Goal: Find specific page/section

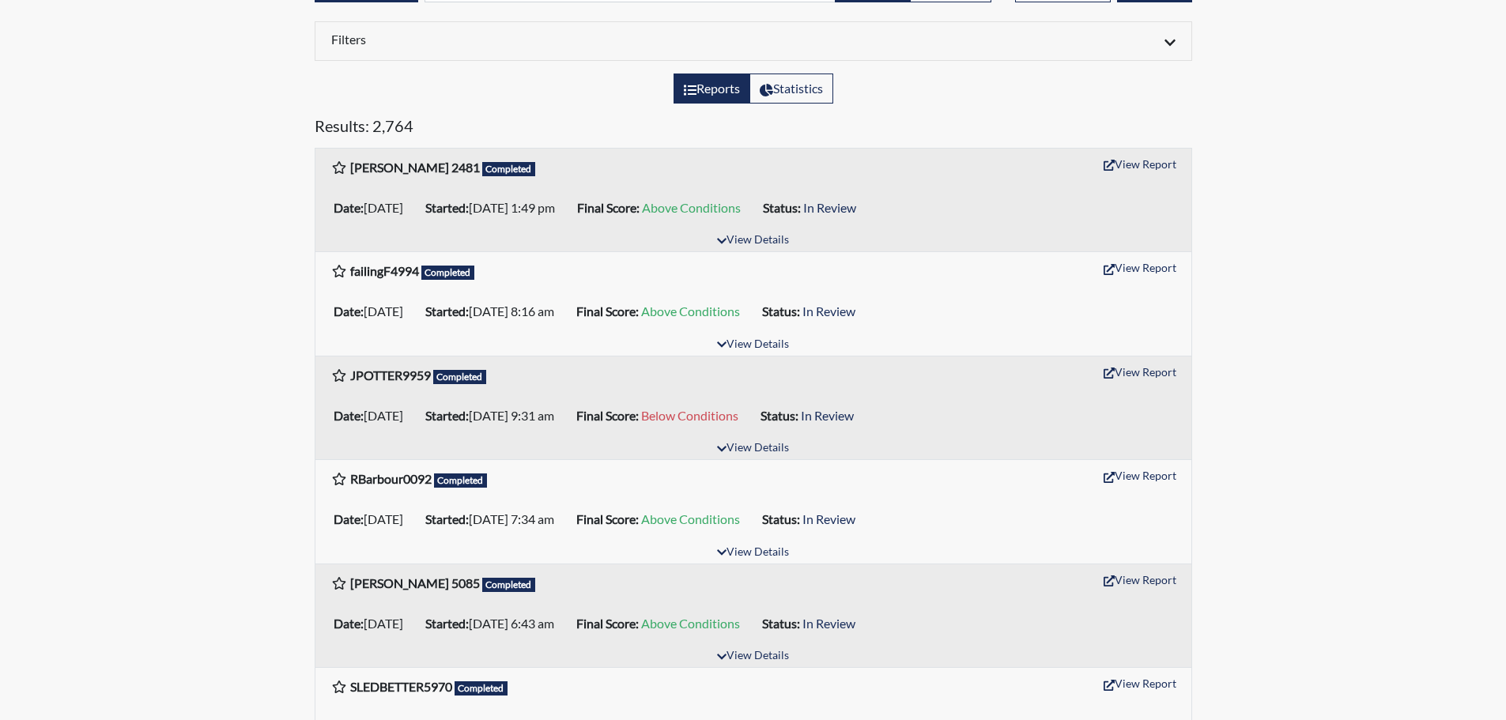
scroll to position [158, 0]
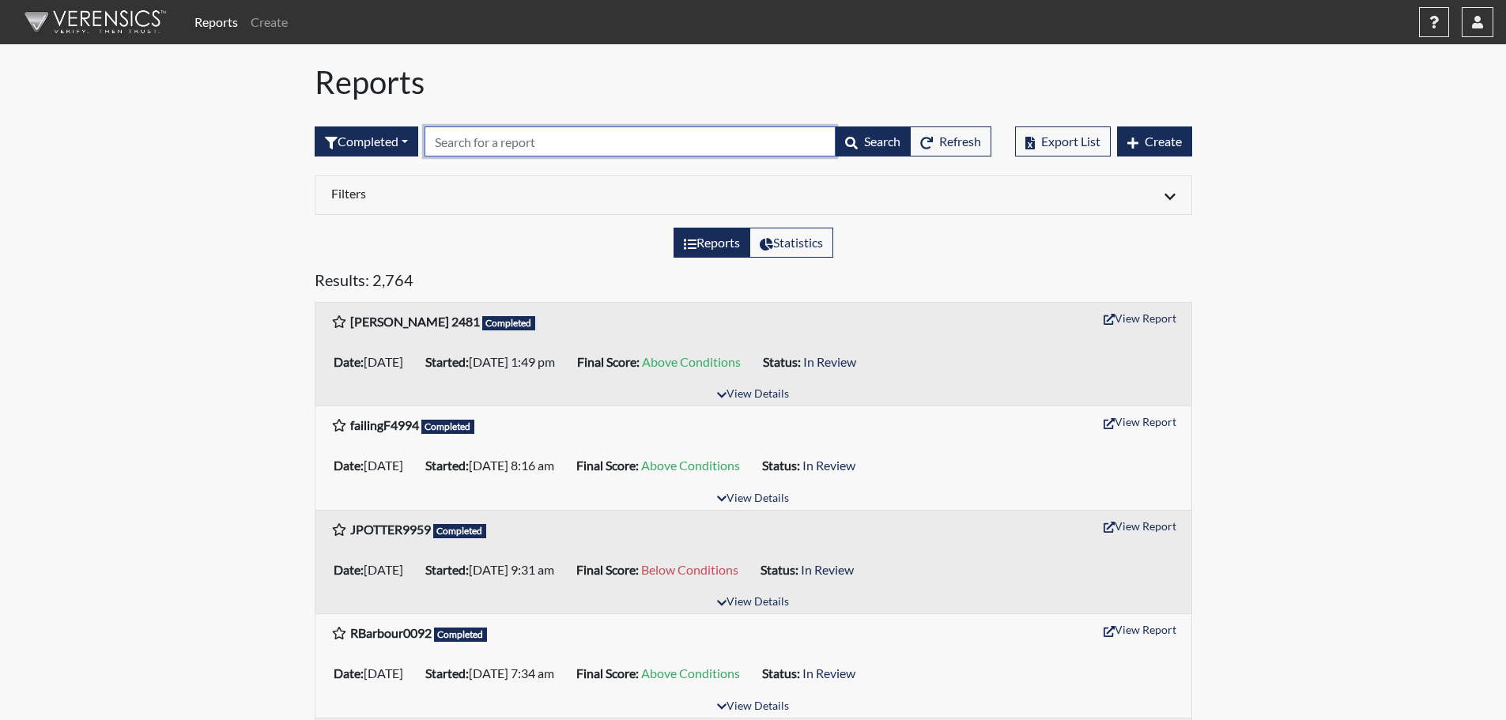
click at [489, 141] on input "text" at bounding box center [630, 142] width 411 height 30
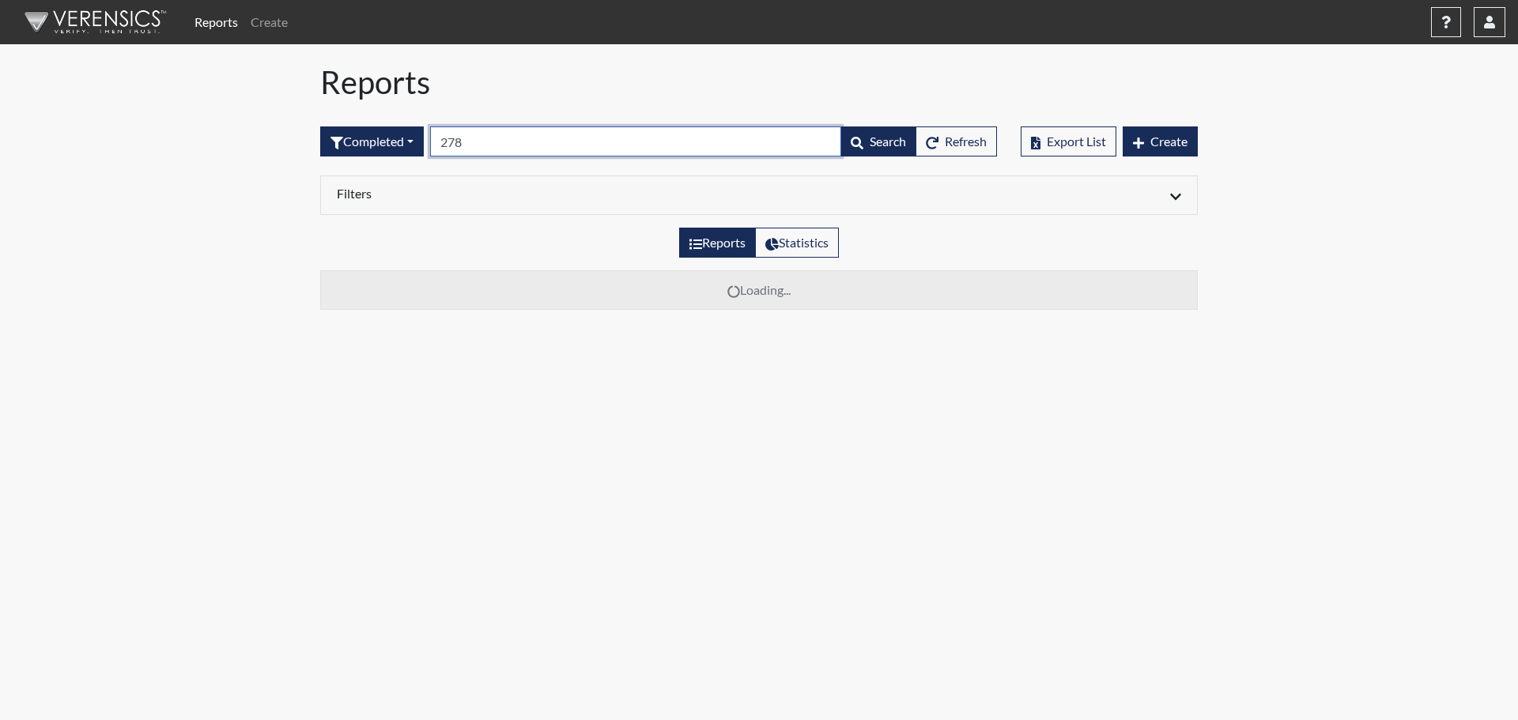
type input "2788"
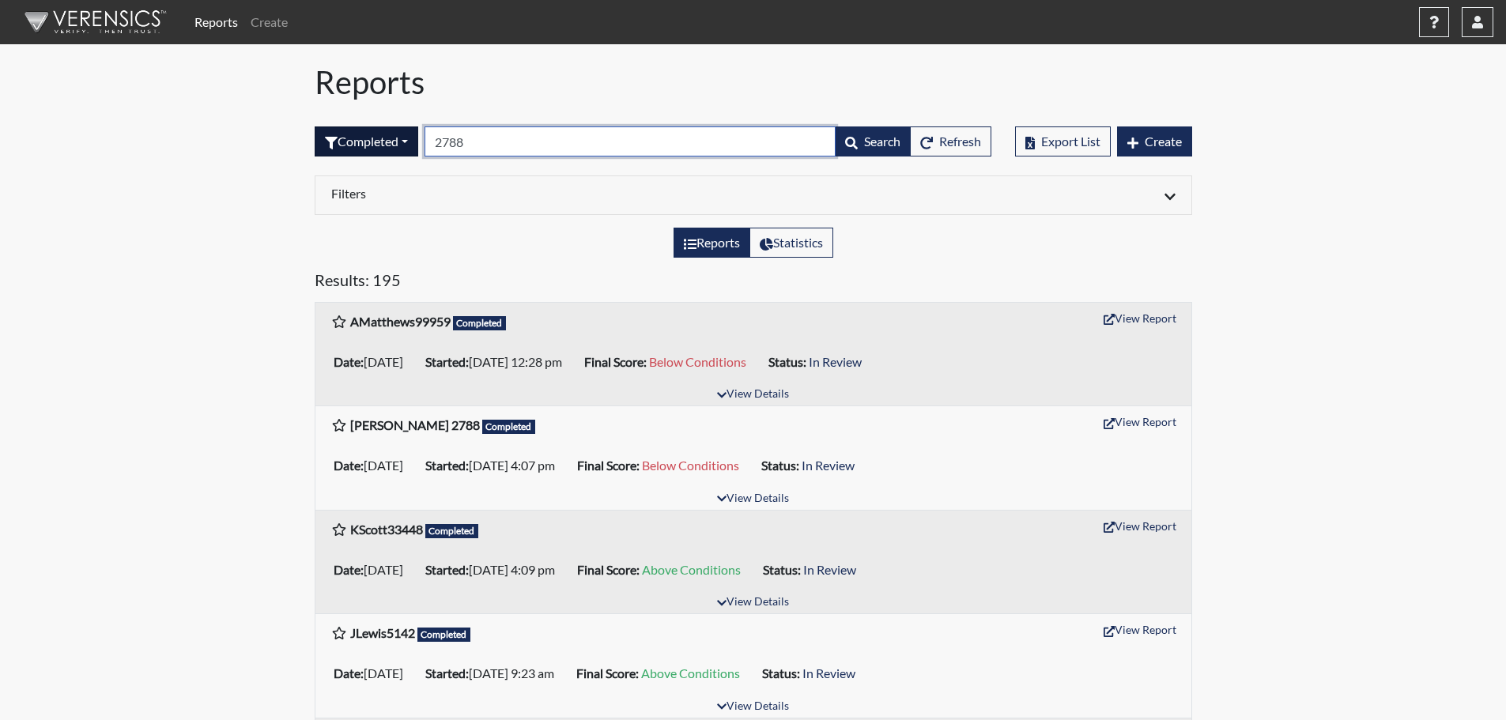
drag, startPoint x: 474, startPoint y: 143, endPoint x: 402, endPoint y: 150, distance: 72.3
click at [403, 149] on form "Completed All Created Sent by email In Progress Declined Completed 2788 Search …" at bounding box center [653, 142] width 677 height 30
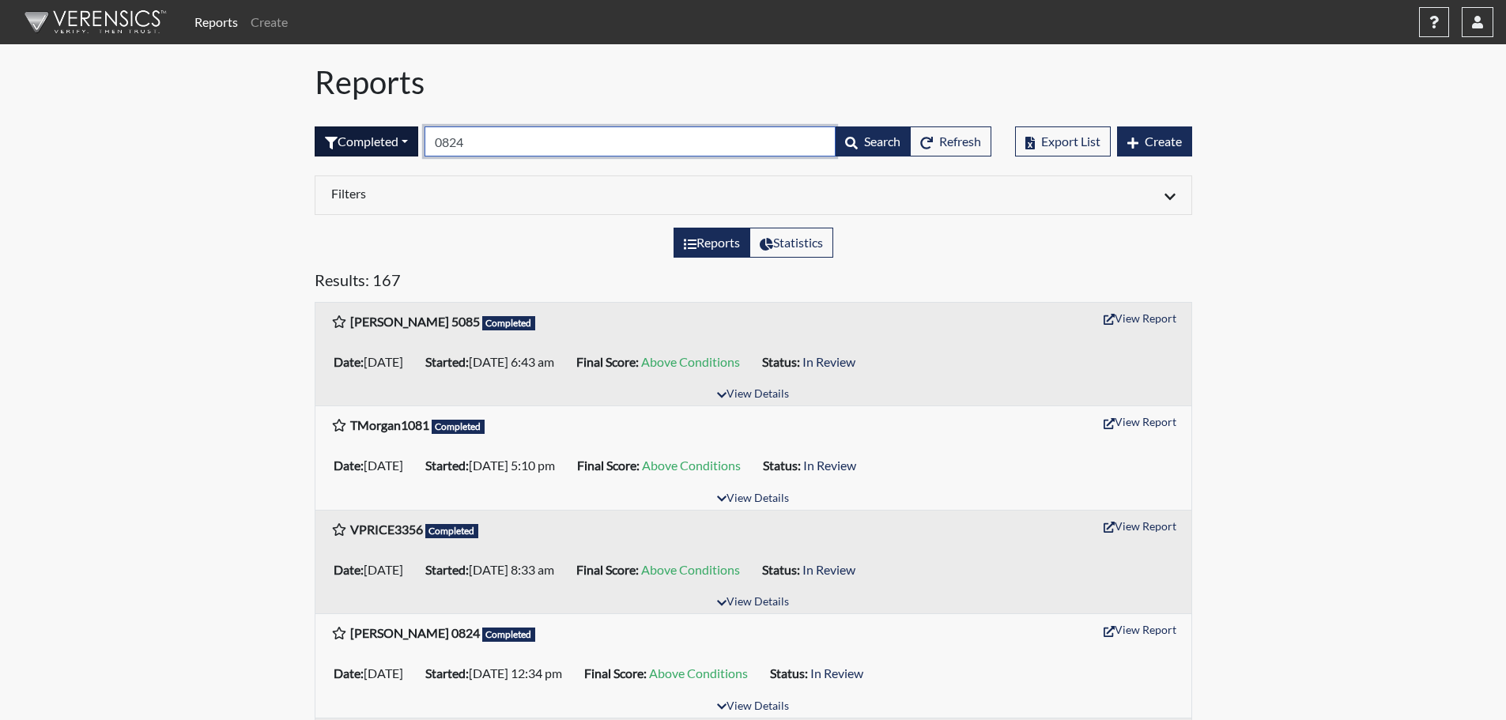
drag, startPoint x: 474, startPoint y: 143, endPoint x: 417, endPoint y: 140, distance: 57.0
click at [417, 140] on form "Completed All Created Sent by email In Progress Declined Completed 0824 Search …" at bounding box center [653, 142] width 677 height 30
drag, startPoint x: 477, startPoint y: 142, endPoint x: 429, endPoint y: 146, distance: 47.6
click at [430, 144] on input "1901" at bounding box center [630, 142] width 411 height 30
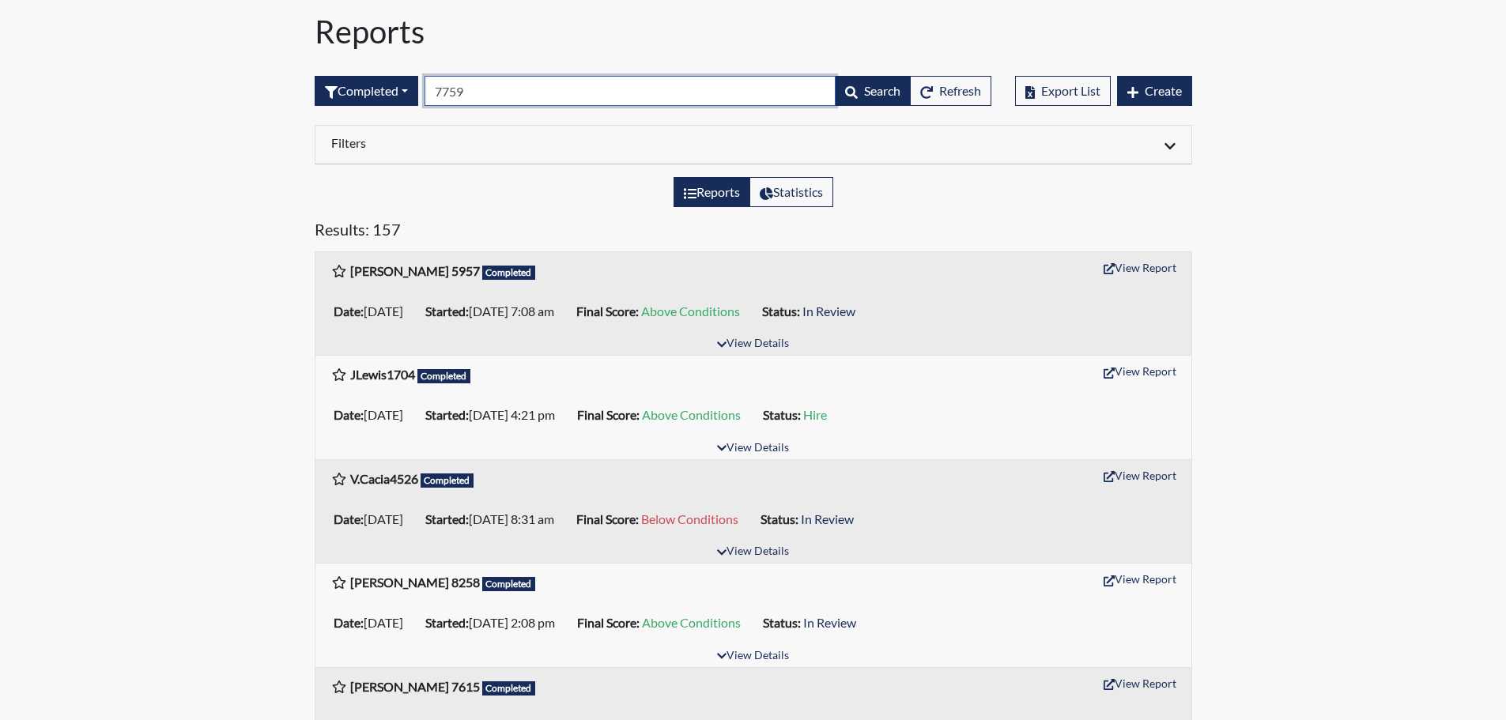
scroll to position [79, 0]
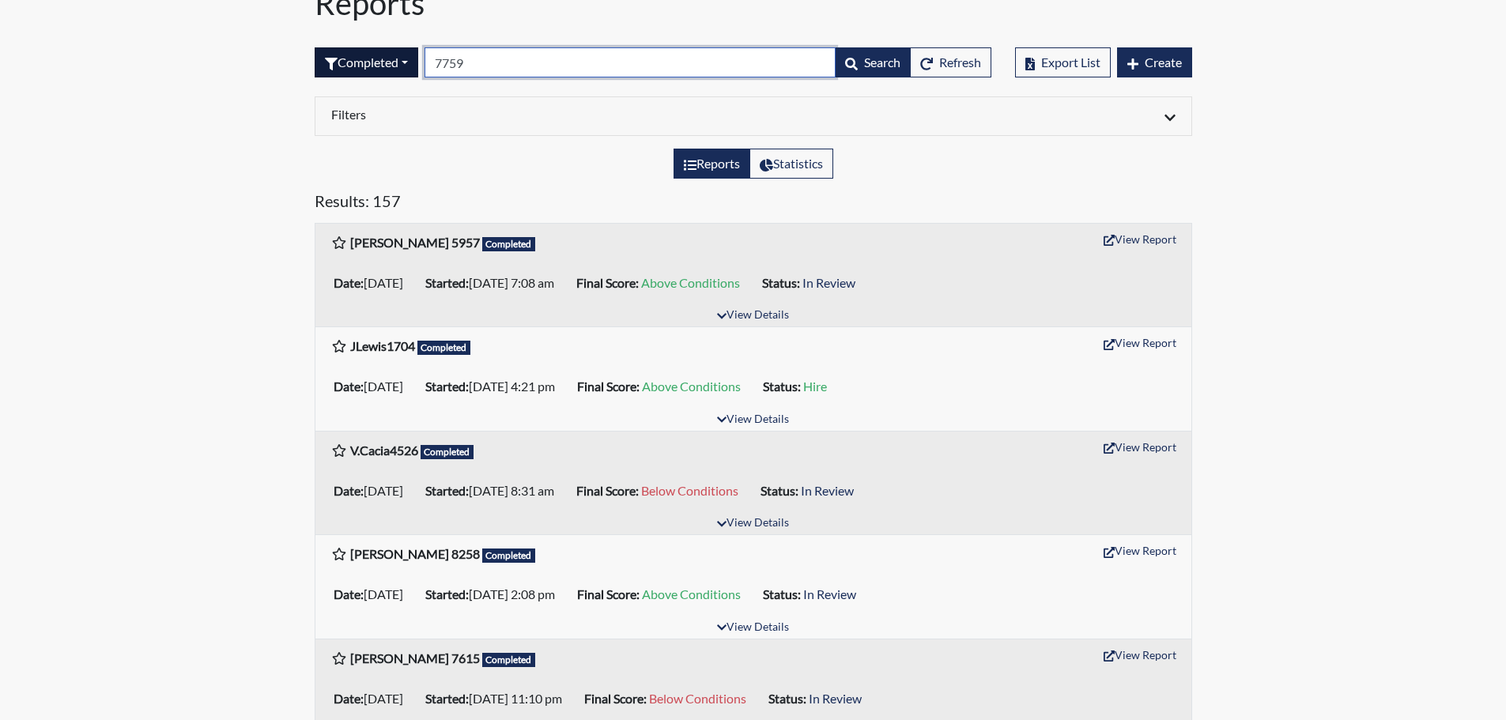
drag, startPoint x: 477, startPoint y: 59, endPoint x: 422, endPoint y: 63, distance: 54.7
click at [422, 63] on form "Completed All Created Sent by email In Progress Declined Completed 7759 Search …" at bounding box center [653, 62] width 677 height 30
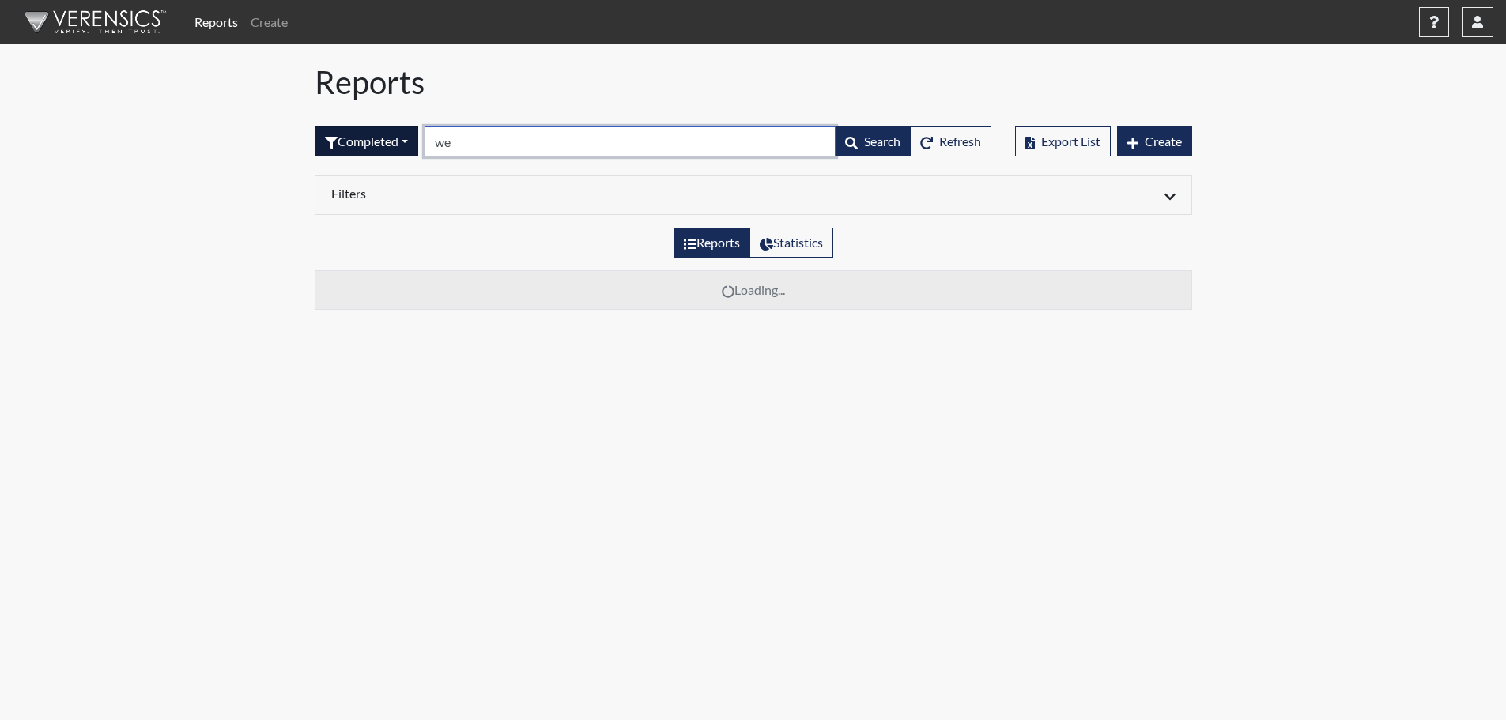
scroll to position [0, 0]
type input "webb"
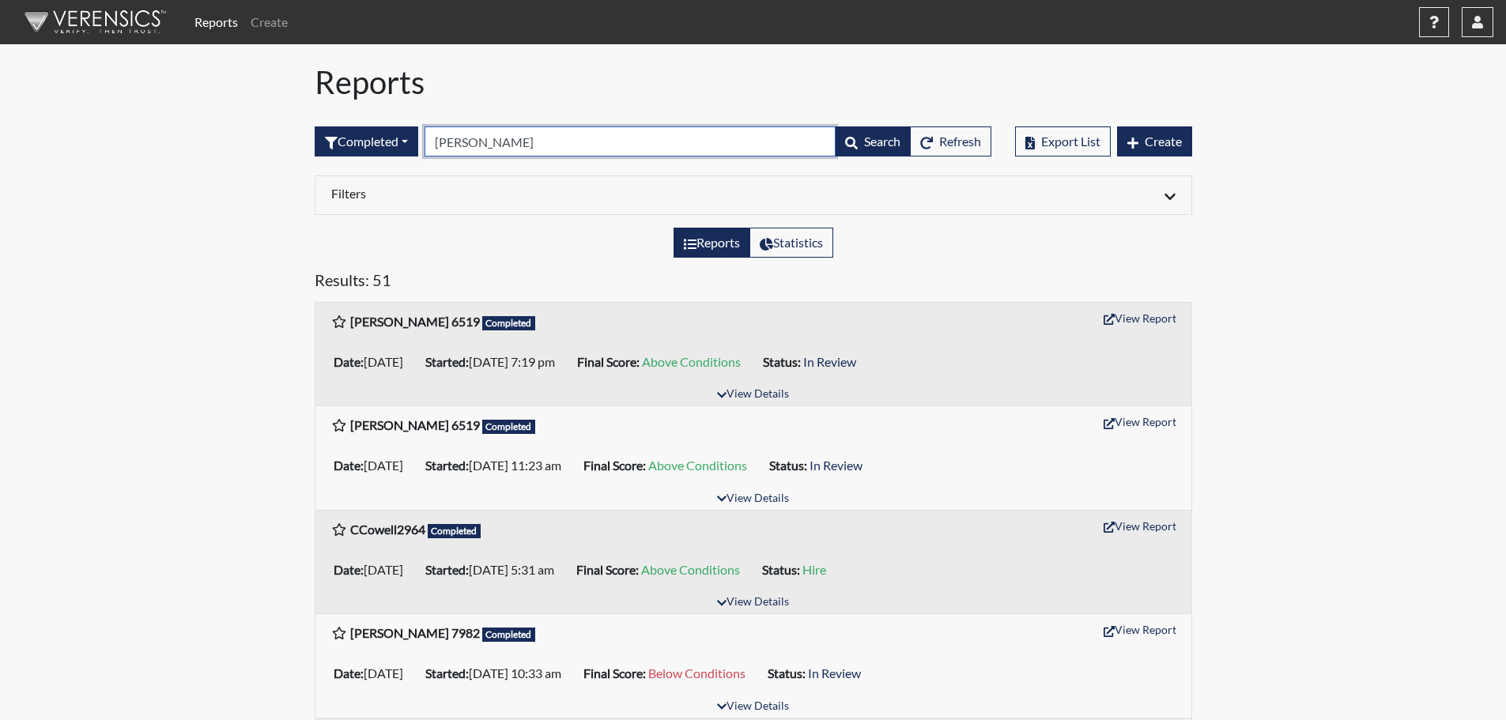
drag, startPoint x: 479, startPoint y: 149, endPoint x: 428, endPoint y: 161, distance: 52.8
click at [428, 161] on div "Completed All Created Sent by email In Progress Declined Completed webb Search …" at bounding box center [653, 142] width 677 height 68
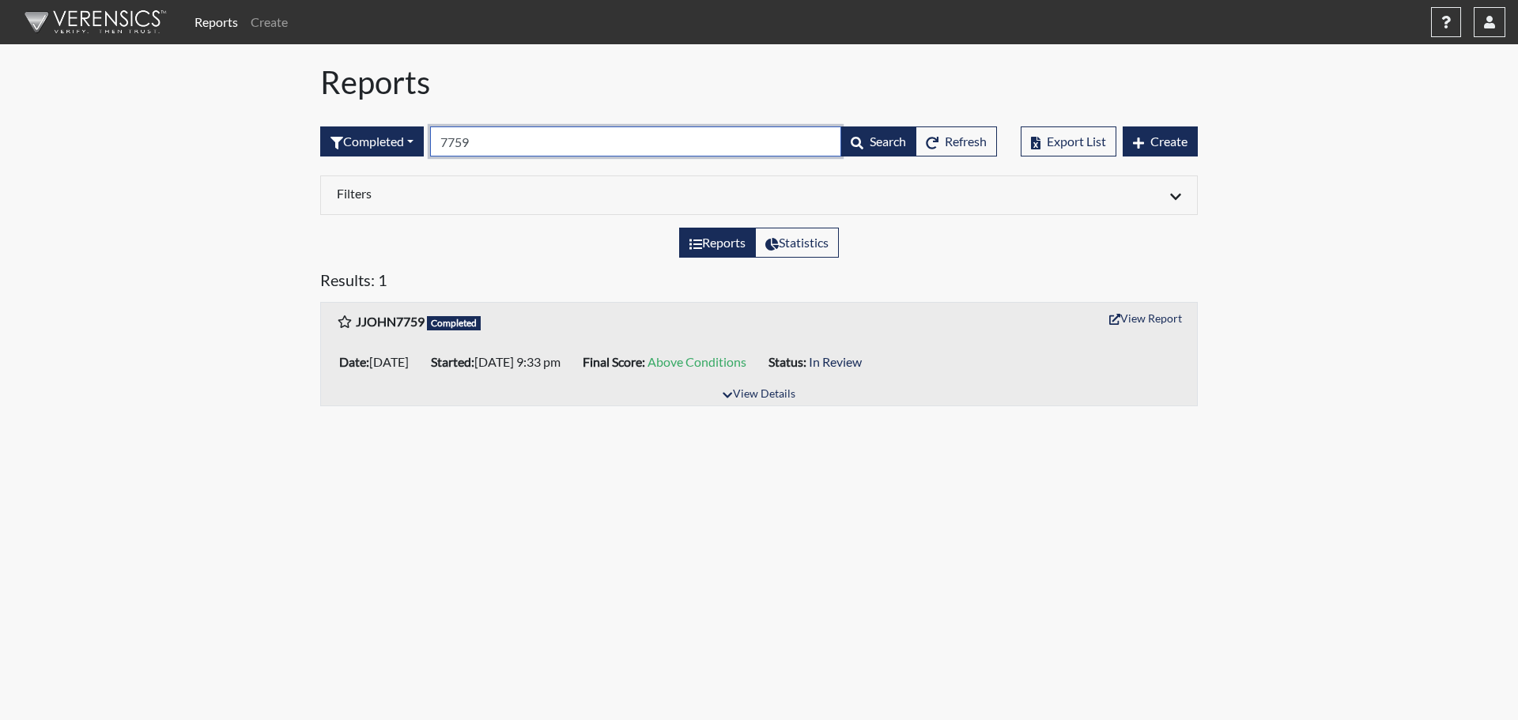
drag, startPoint x: 486, startPoint y: 144, endPoint x: 432, endPoint y: 138, distance: 54.8
click at [432, 138] on form "Completed All Created Sent by email In Progress Declined Completed 7759 Search …" at bounding box center [658, 142] width 677 height 30
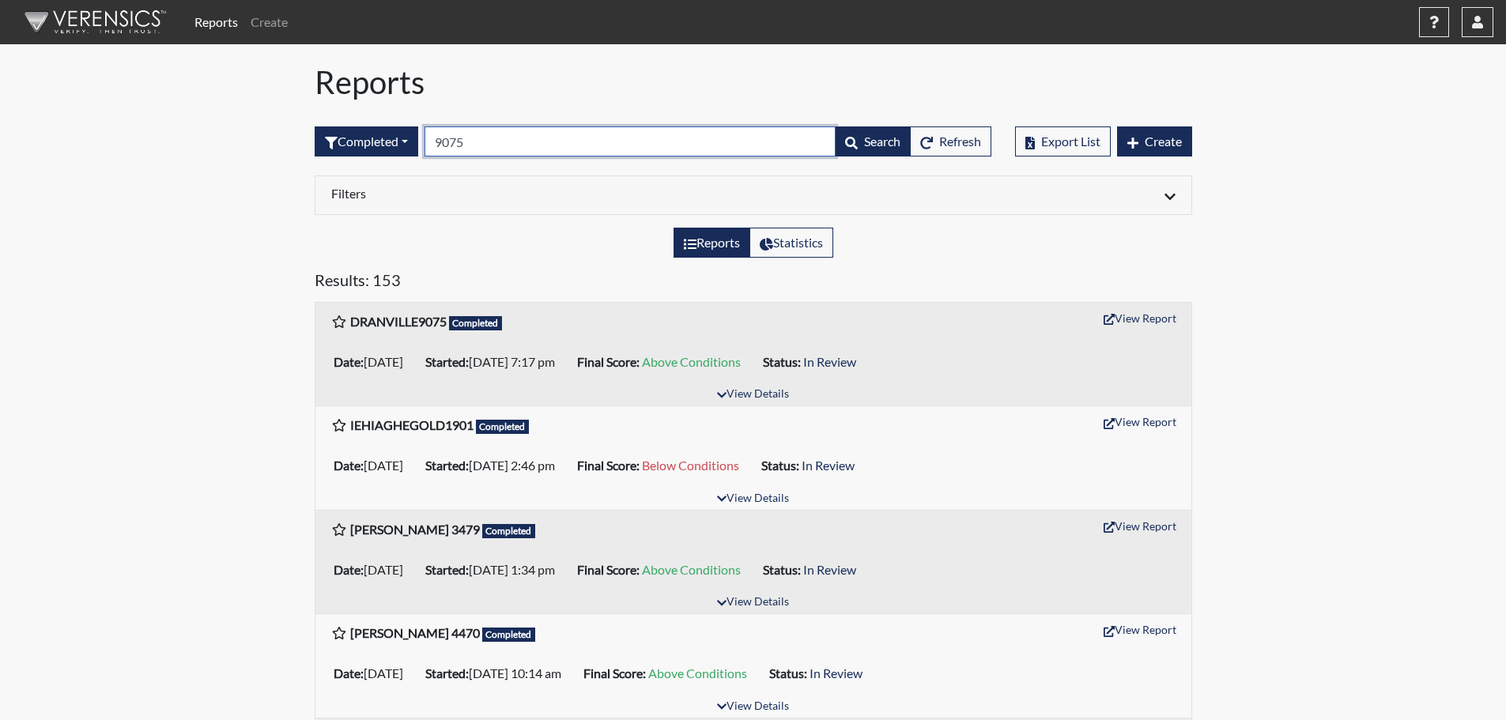
drag, startPoint x: 486, startPoint y: 147, endPoint x: 428, endPoint y: 146, distance: 57.7
click at [428, 146] on form "Completed All Created Sent by email In Progress Declined Completed 9075 Search …" at bounding box center [653, 142] width 677 height 30
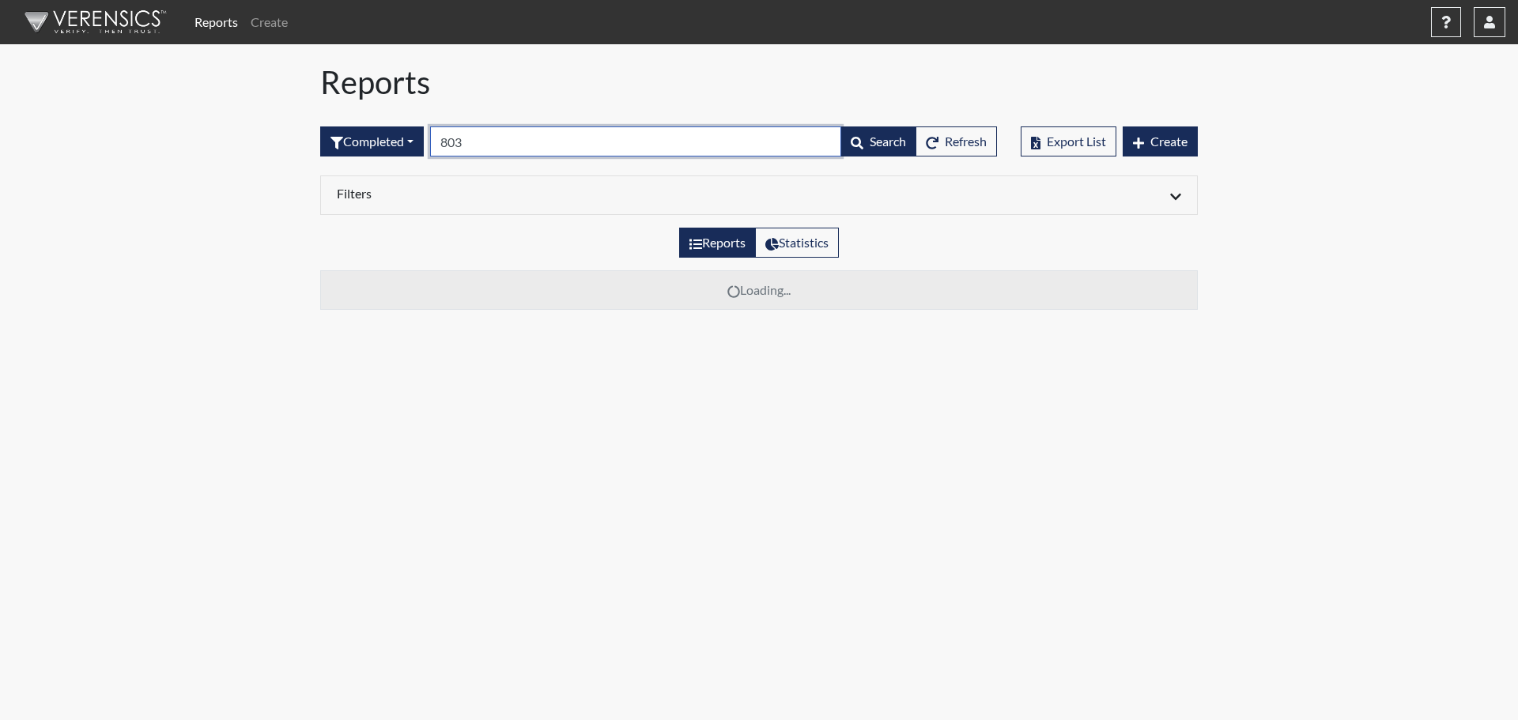
type input "8036"
